Goal: Information Seeking & Learning: Learn about a topic

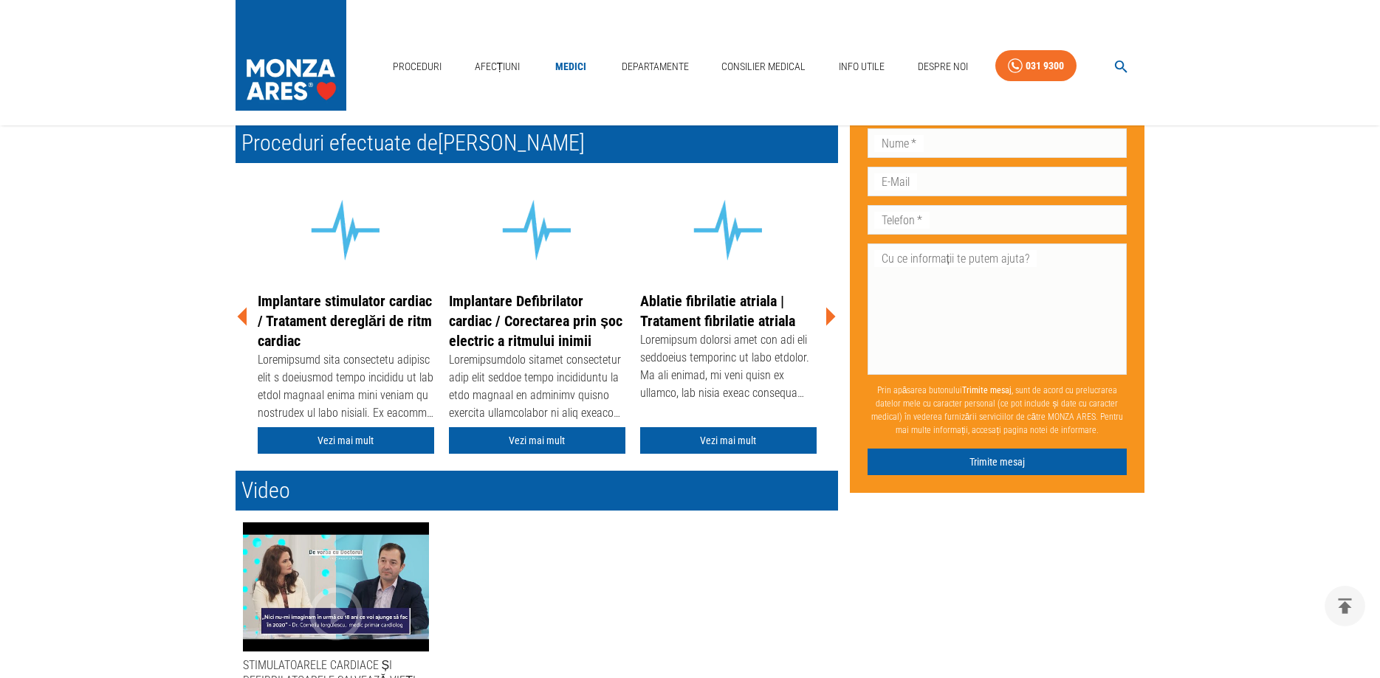
scroll to position [226, 0]
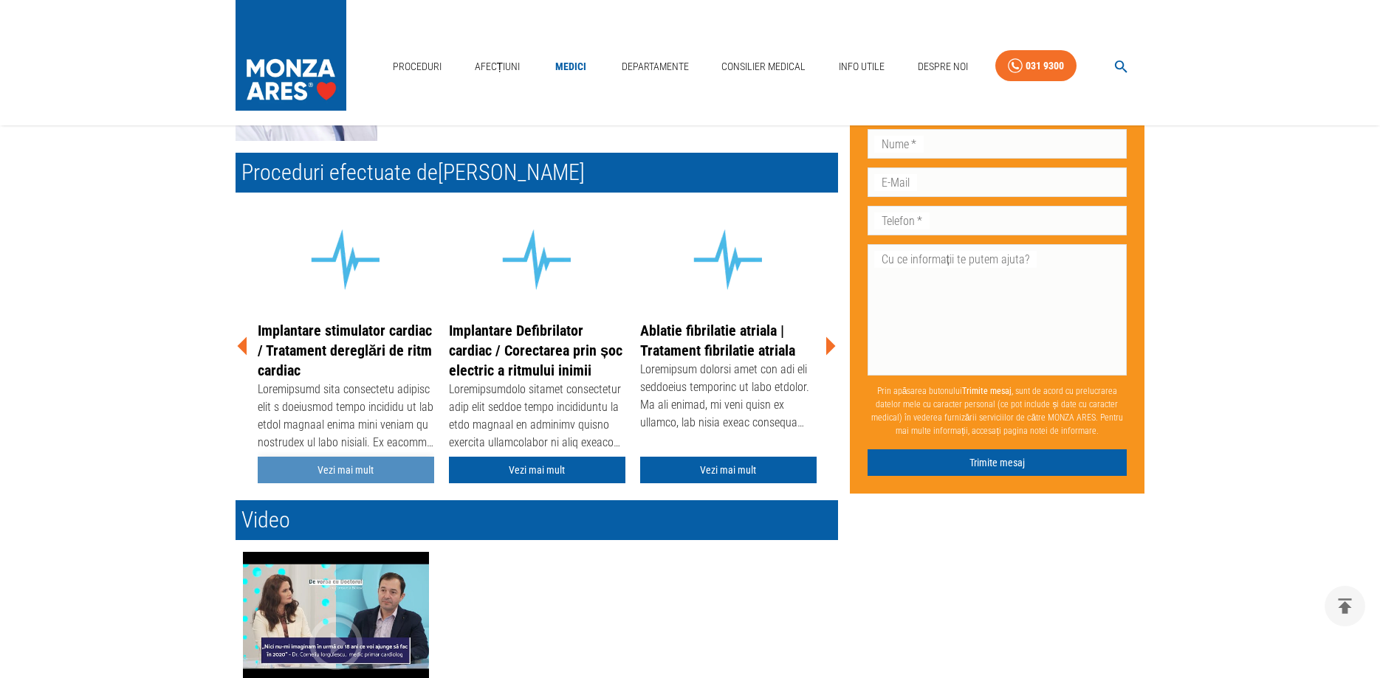
click at [364, 473] on link "Vezi mai mult" at bounding box center [346, 470] width 176 height 27
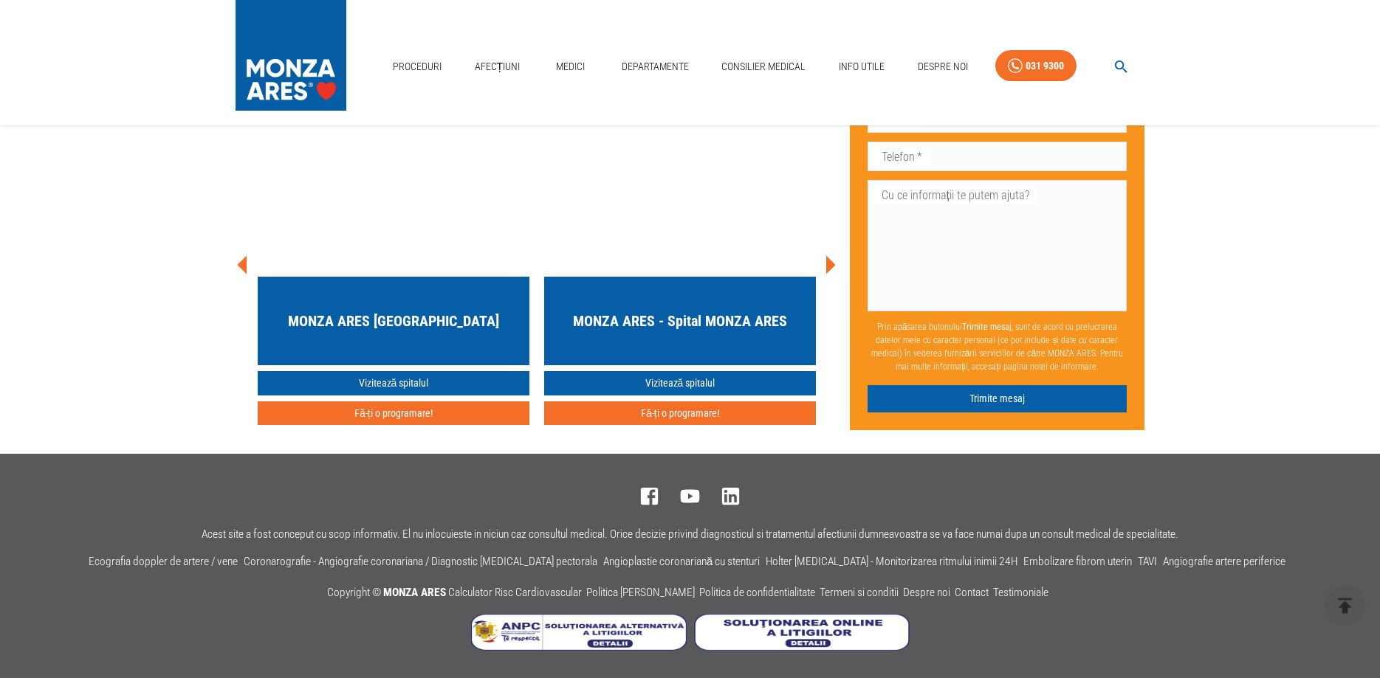
scroll to position [8922, 0]
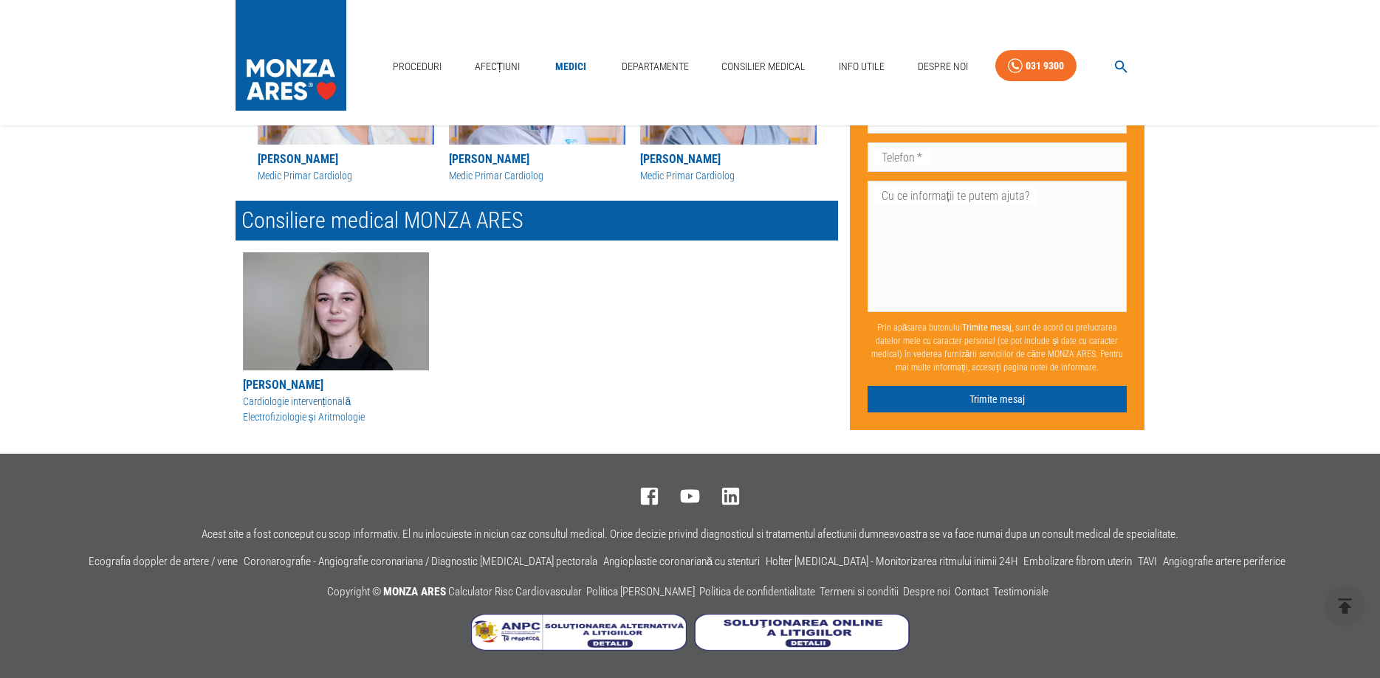
scroll to position [226, 0]
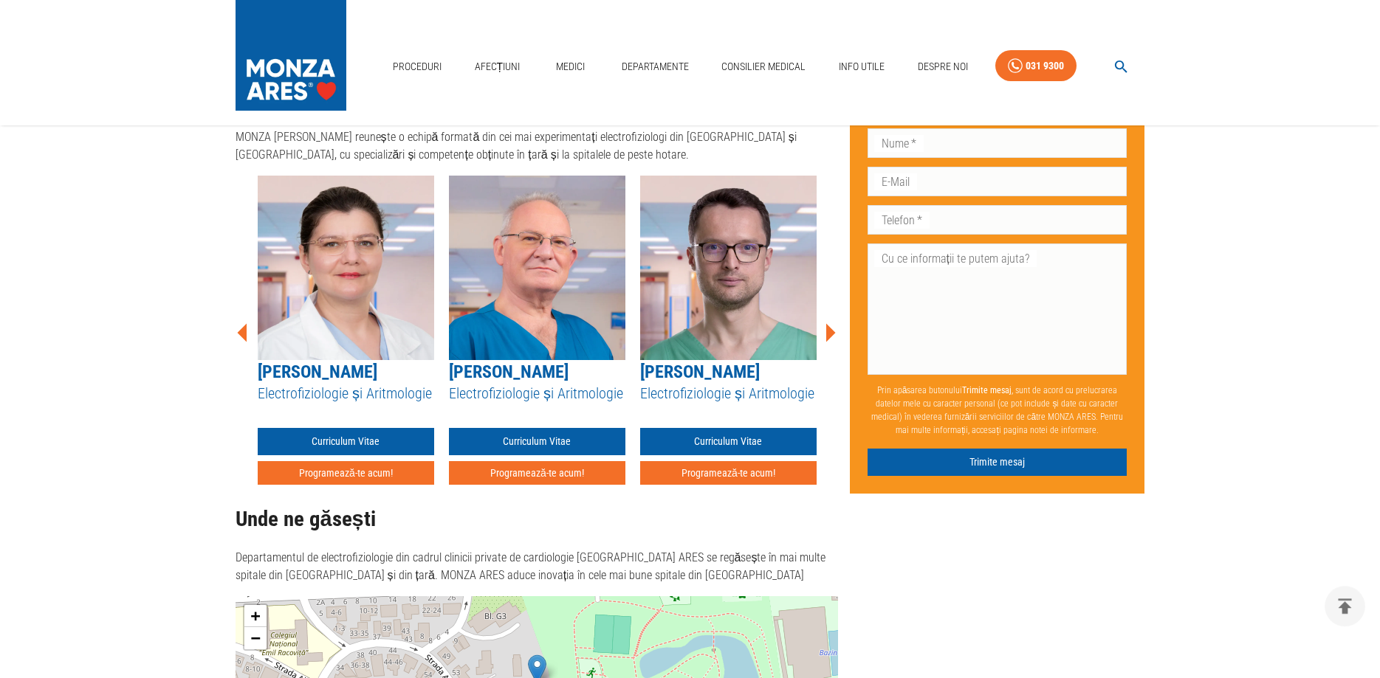
scroll to position [1057, 0]
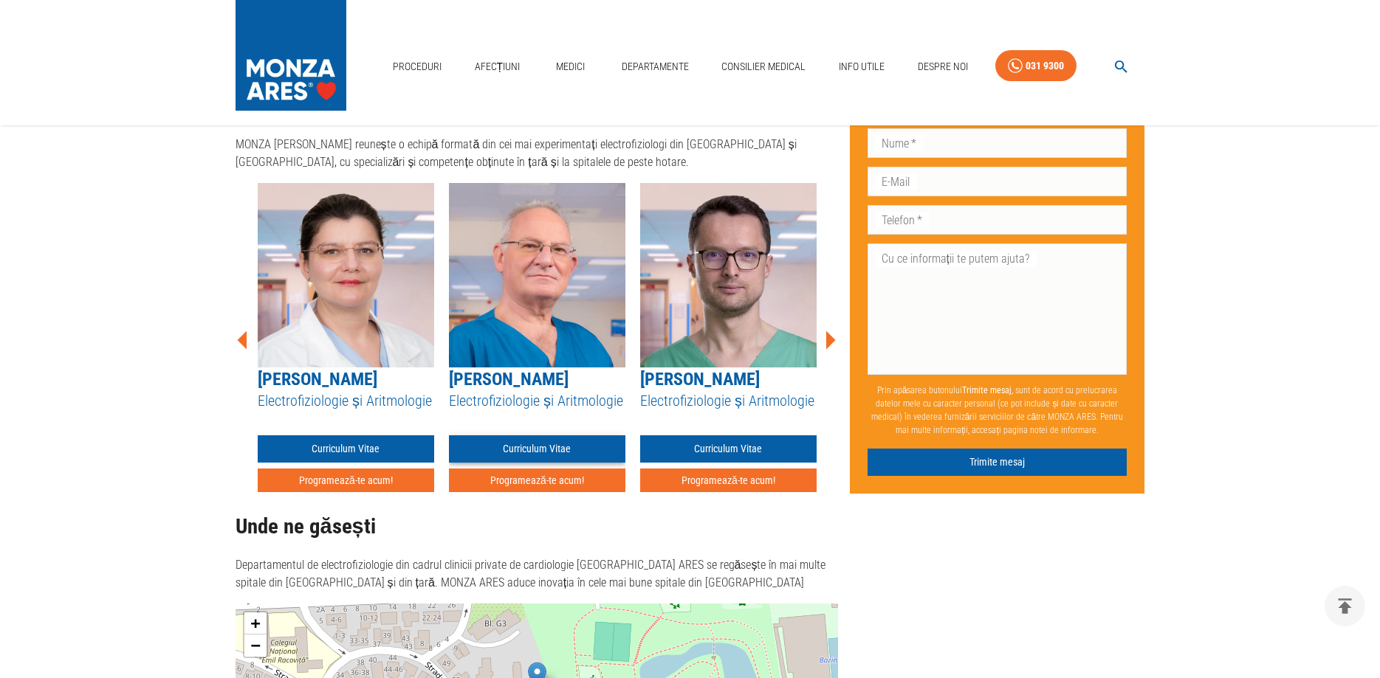
click at [553, 455] on link "Curriculum Vitae" at bounding box center [537, 449] width 176 height 27
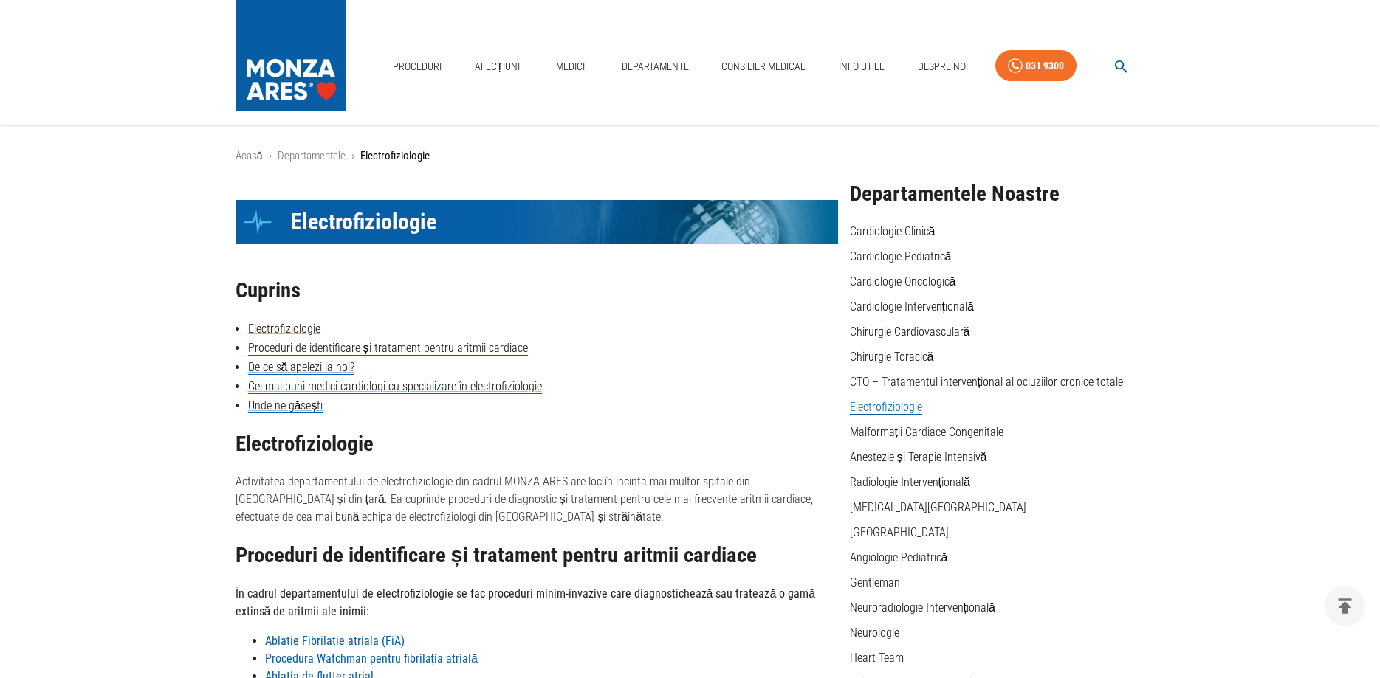
scroll to position [1057, 0]
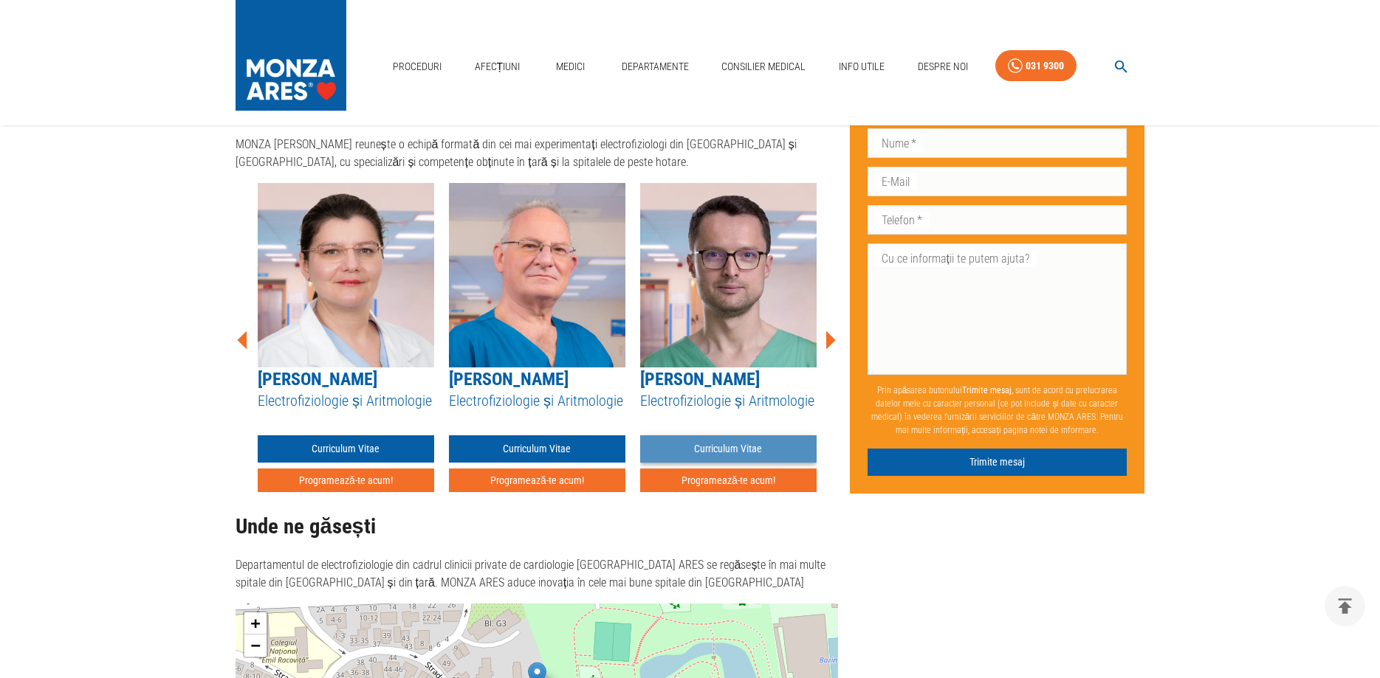
click at [772, 460] on link "Curriculum Vitae" at bounding box center [728, 449] width 176 height 27
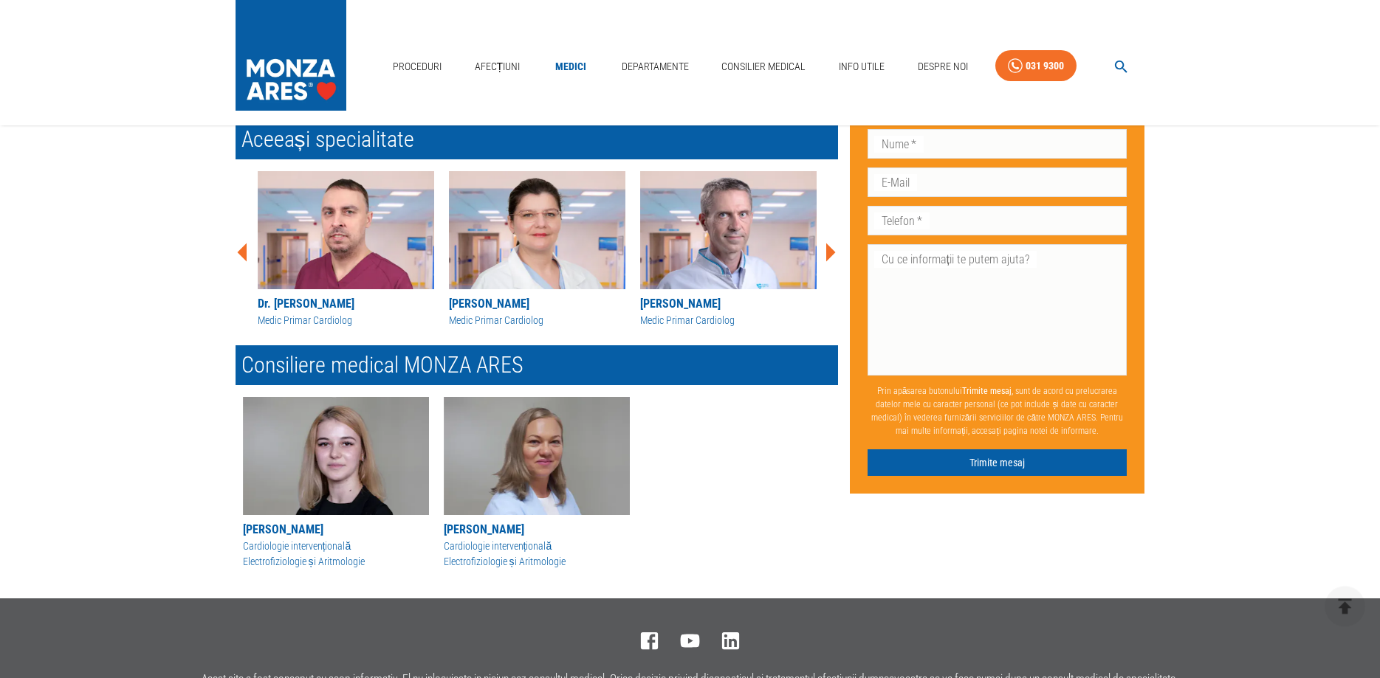
scroll to position [1219, 0]
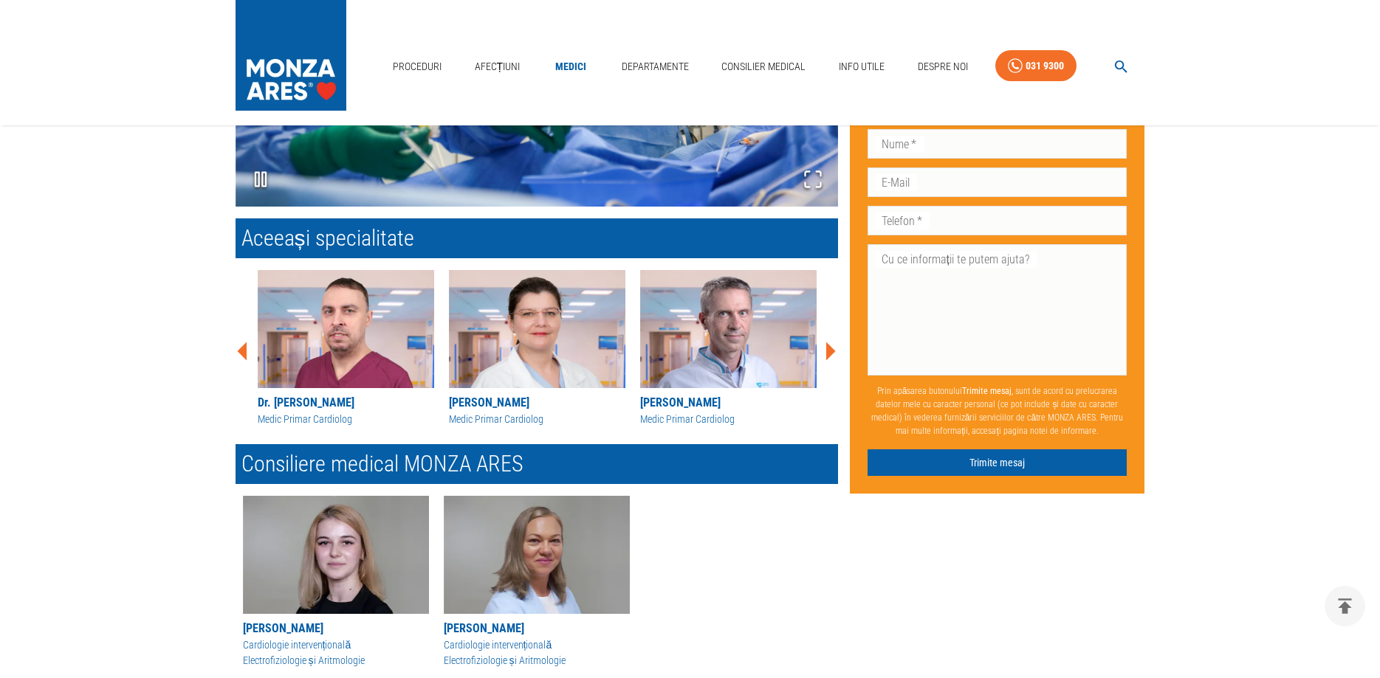
click at [831, 343] on icon at bounding box center [831, 352] width 10 height 18
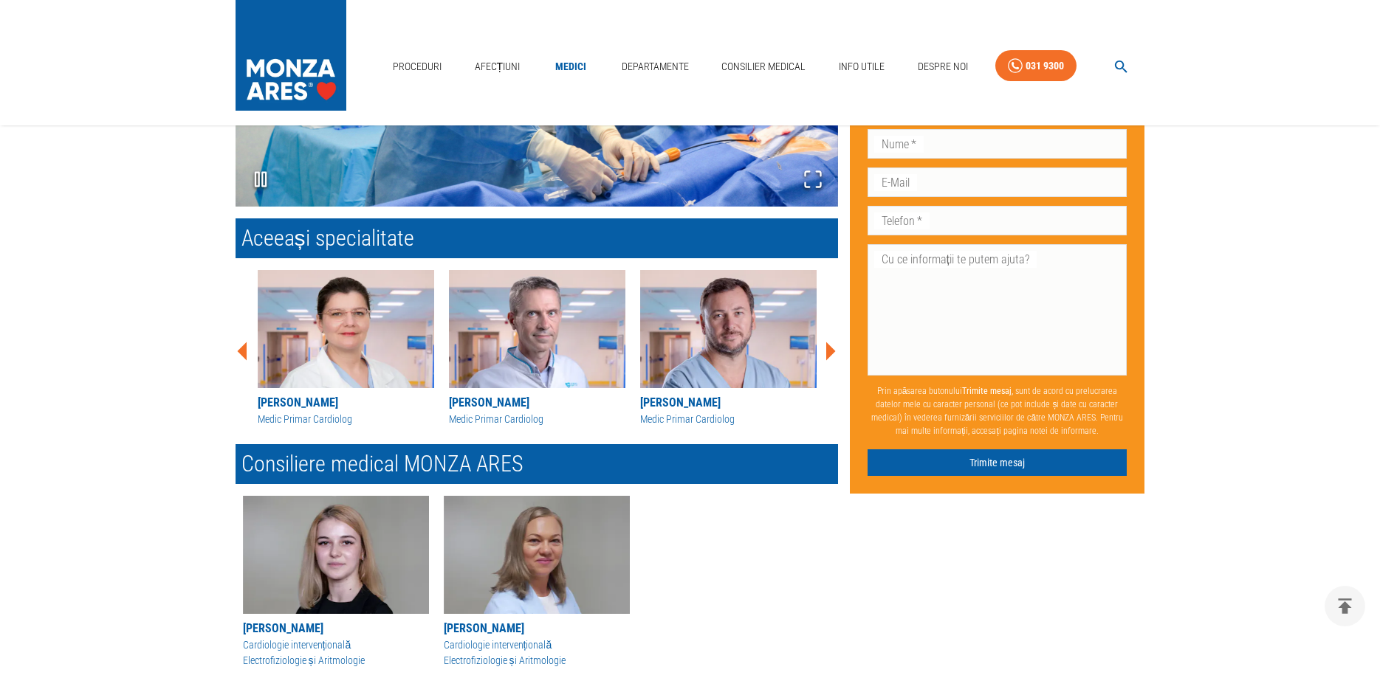
click at [831, 343] on icon at bounding box center [831, 352] width 10 height 18
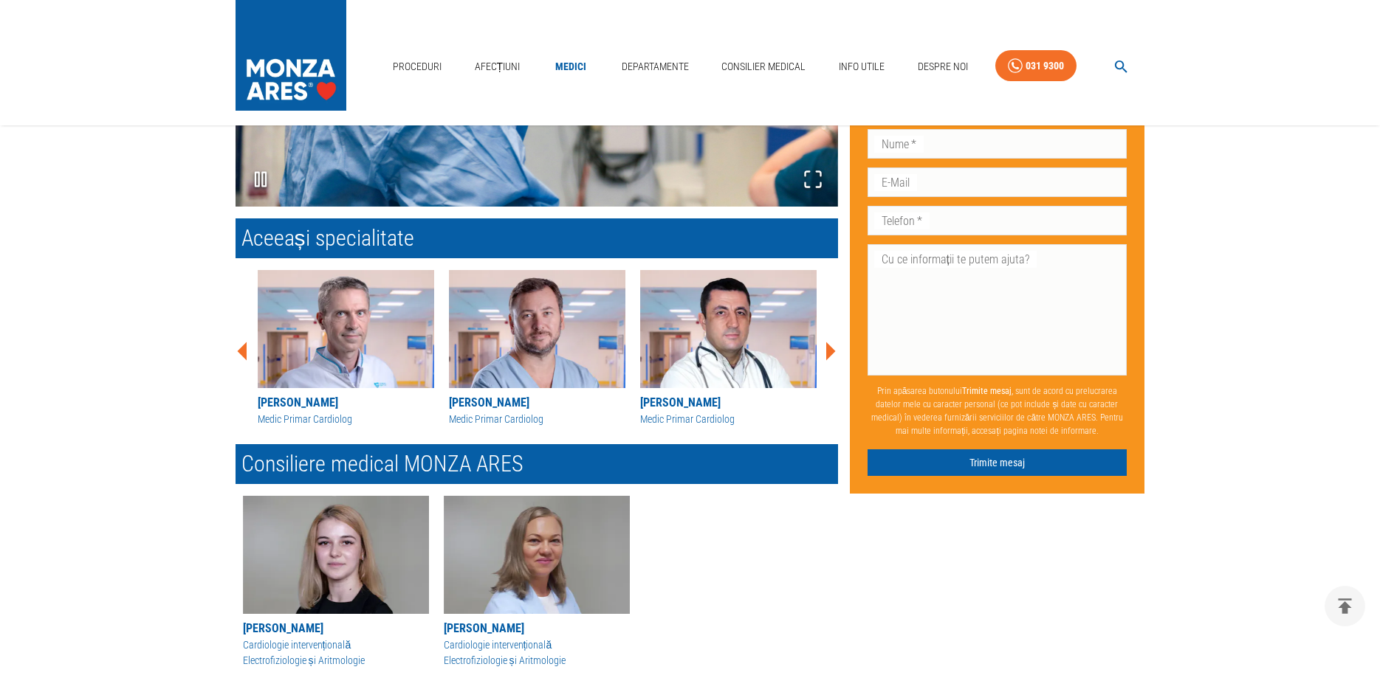
click at [831, 343] on icon at bounding box center [831, 352] width 10 height 18
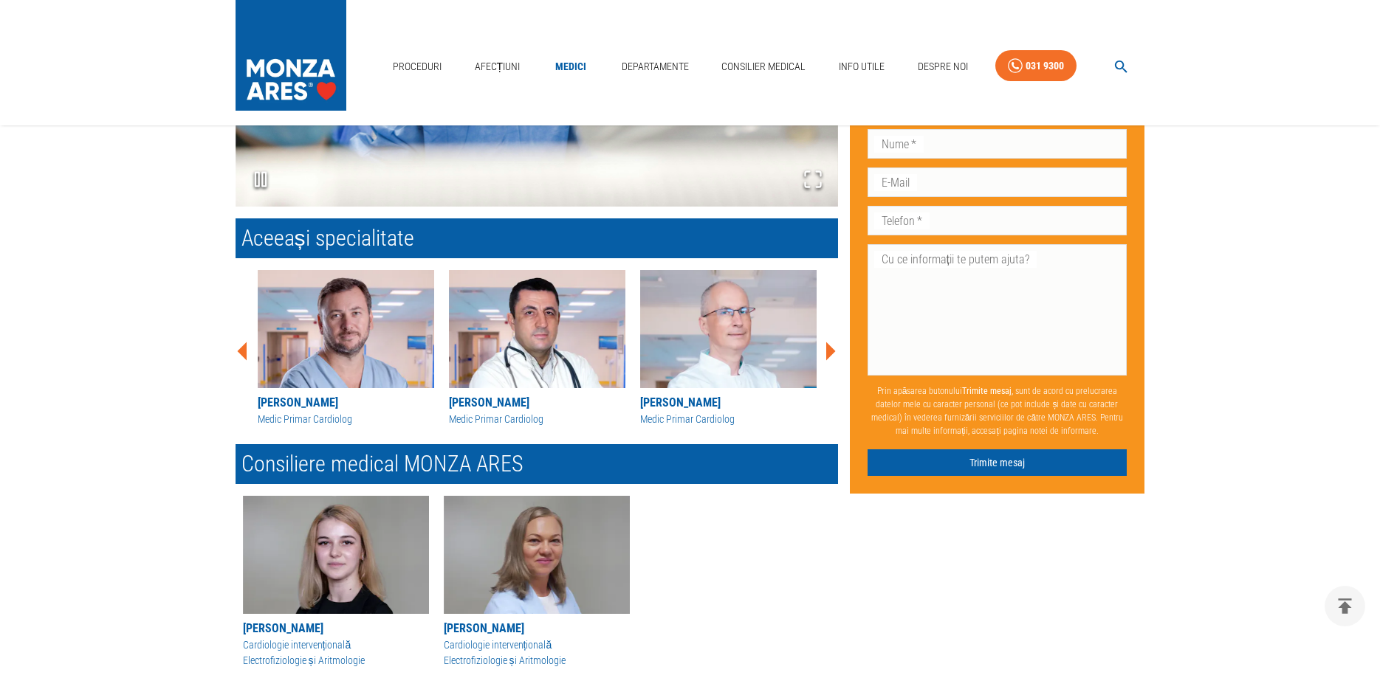
click at [831, 343] on icon at bounding box center [831, 352] width 10 height 18
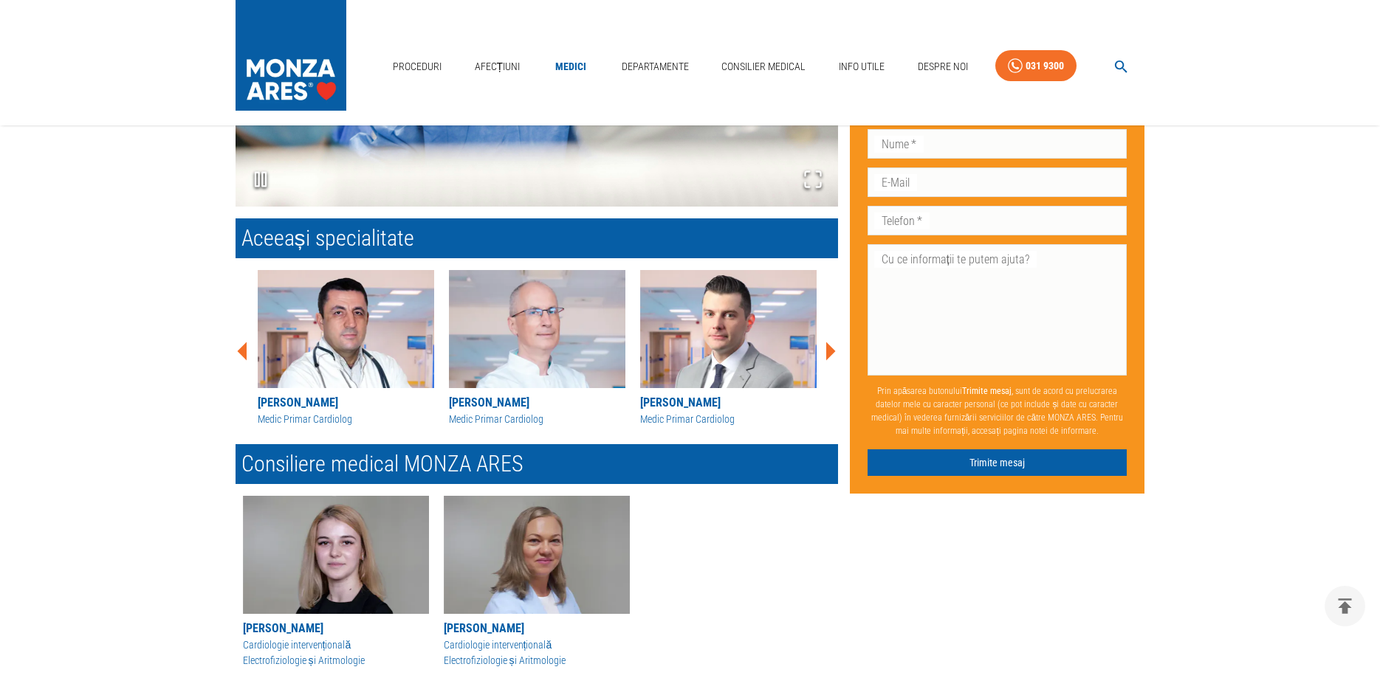
click at [831, 343] on icon at bounding box center [831, 352] width 10 height 18
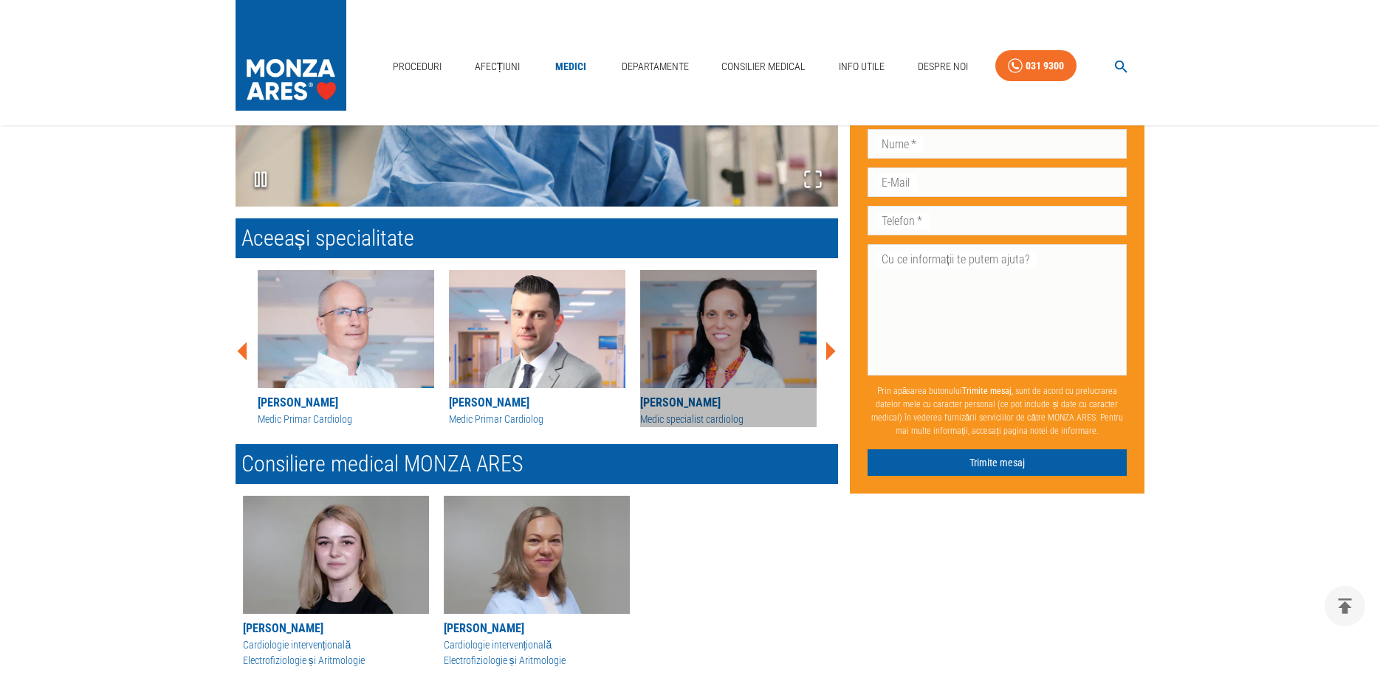
click at [714, 335] on img at bounding box center [728, 329] width 176 height 118
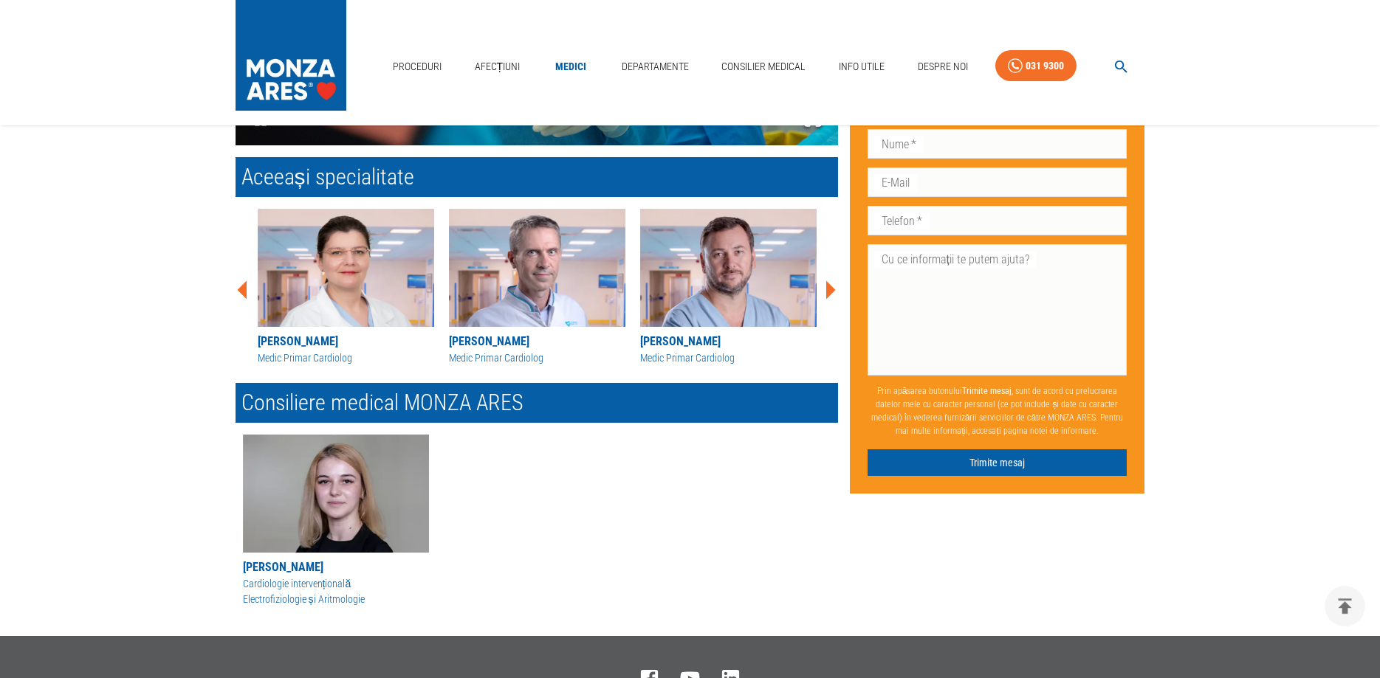
scroll to position [1054, 0]
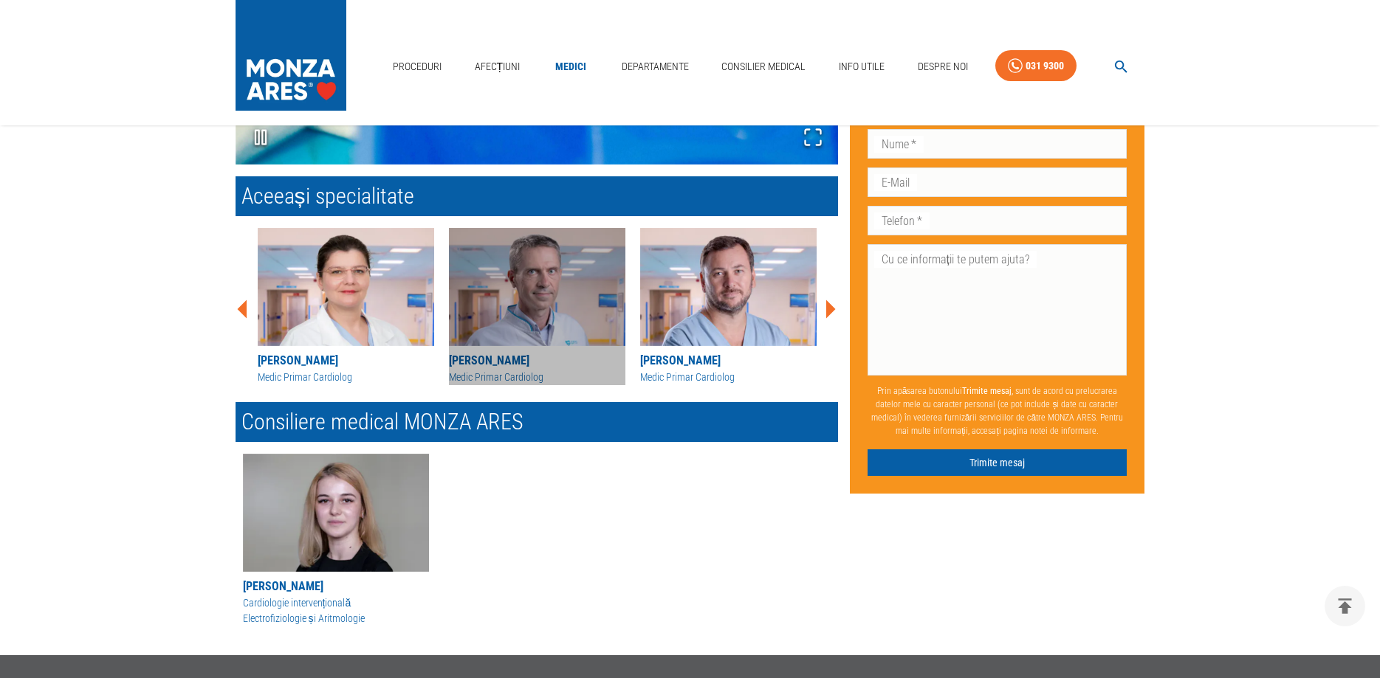
click at [537, 319] on img at bounding box center [537, 287] width 176 height 118
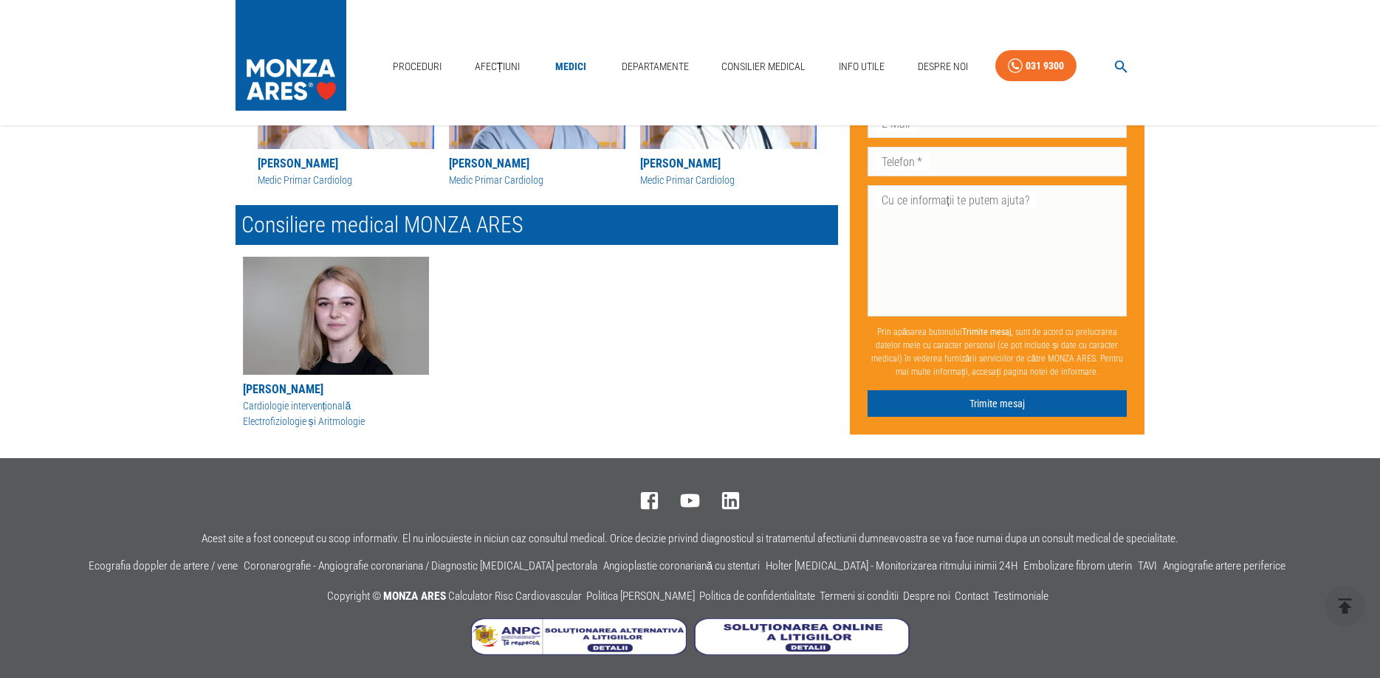
scroll to position [789, 0]
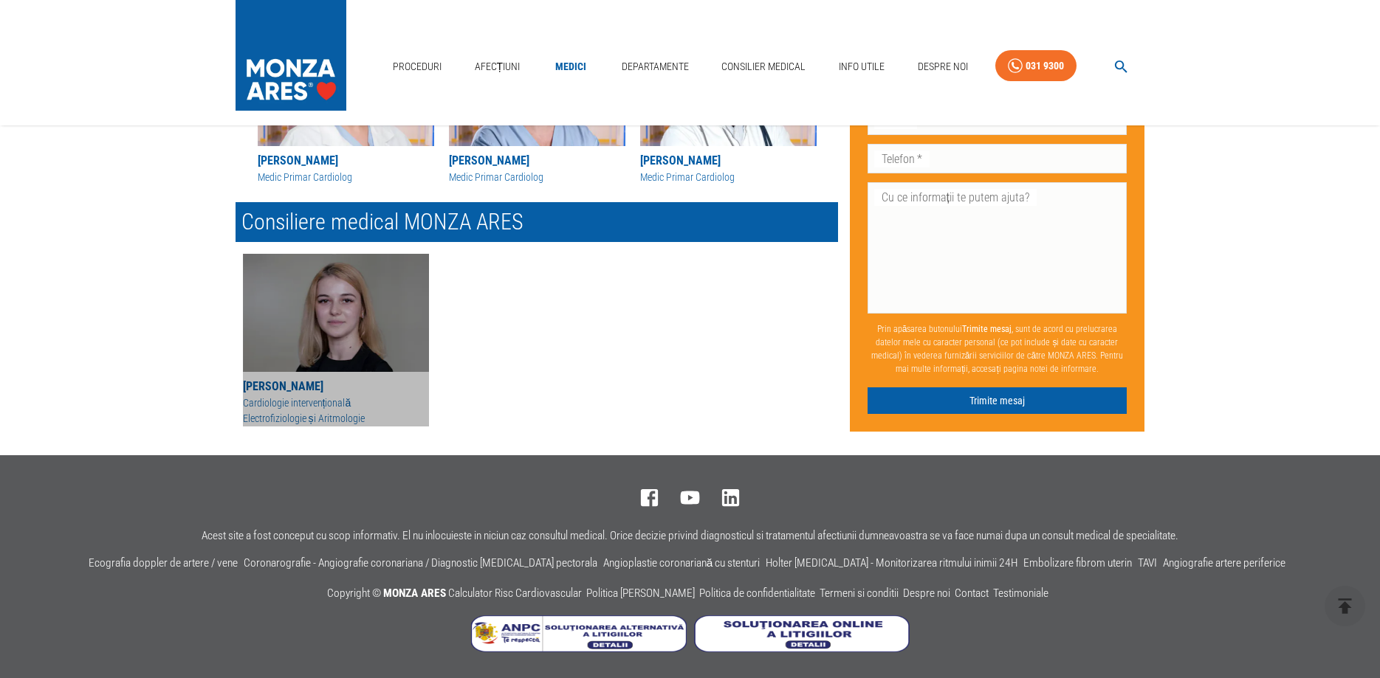
click at [367, 337] on img "button" at bounding box center [336, 313] width 186 height 118
